Goal: Navigation & Orientation: Find specific page/section

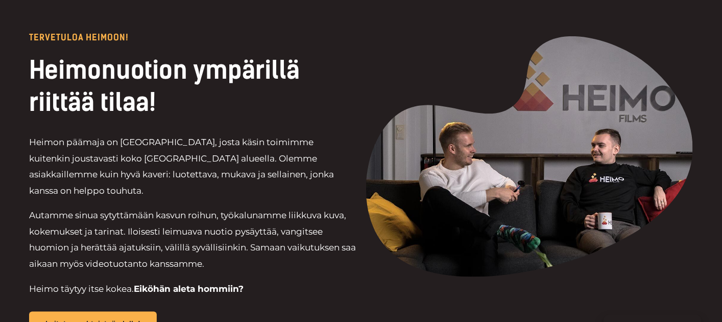
scroll to position [2136, 0]
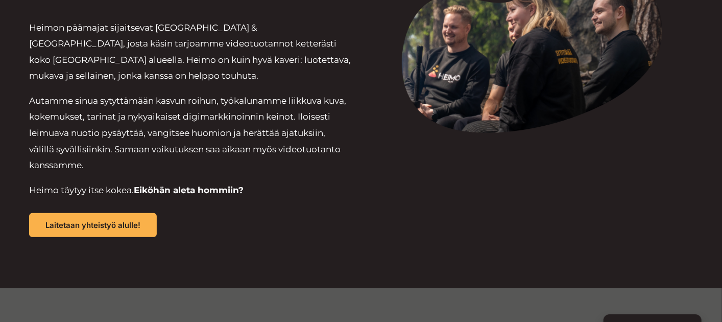
scroll to position [1663, 0]
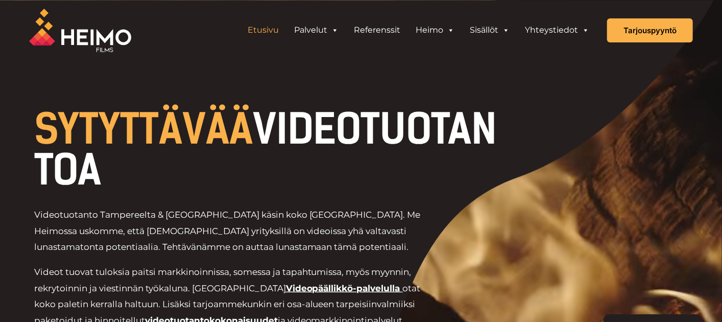
click at [267, 32] on link "Etusivu" at bounding box center [263, 30] width 46 height 20
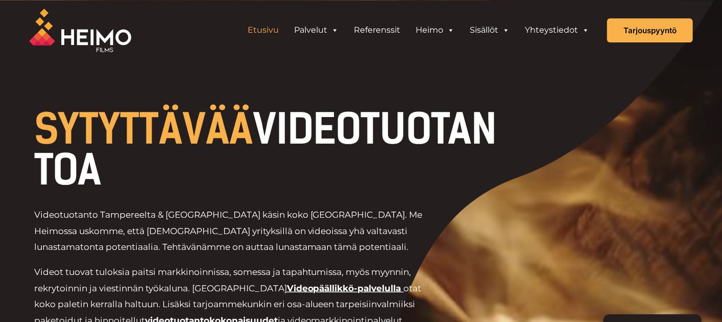
click at [472, 11] on div "Etusivu Palvelut VIDEOTUOTANTOPALVELUT Videot palveluna: Videopäällikkö Mitä vi…" at bounding box center [443, 30] width 501 height 61
